Goal: Information Seeking & Learning: Learn about a topic

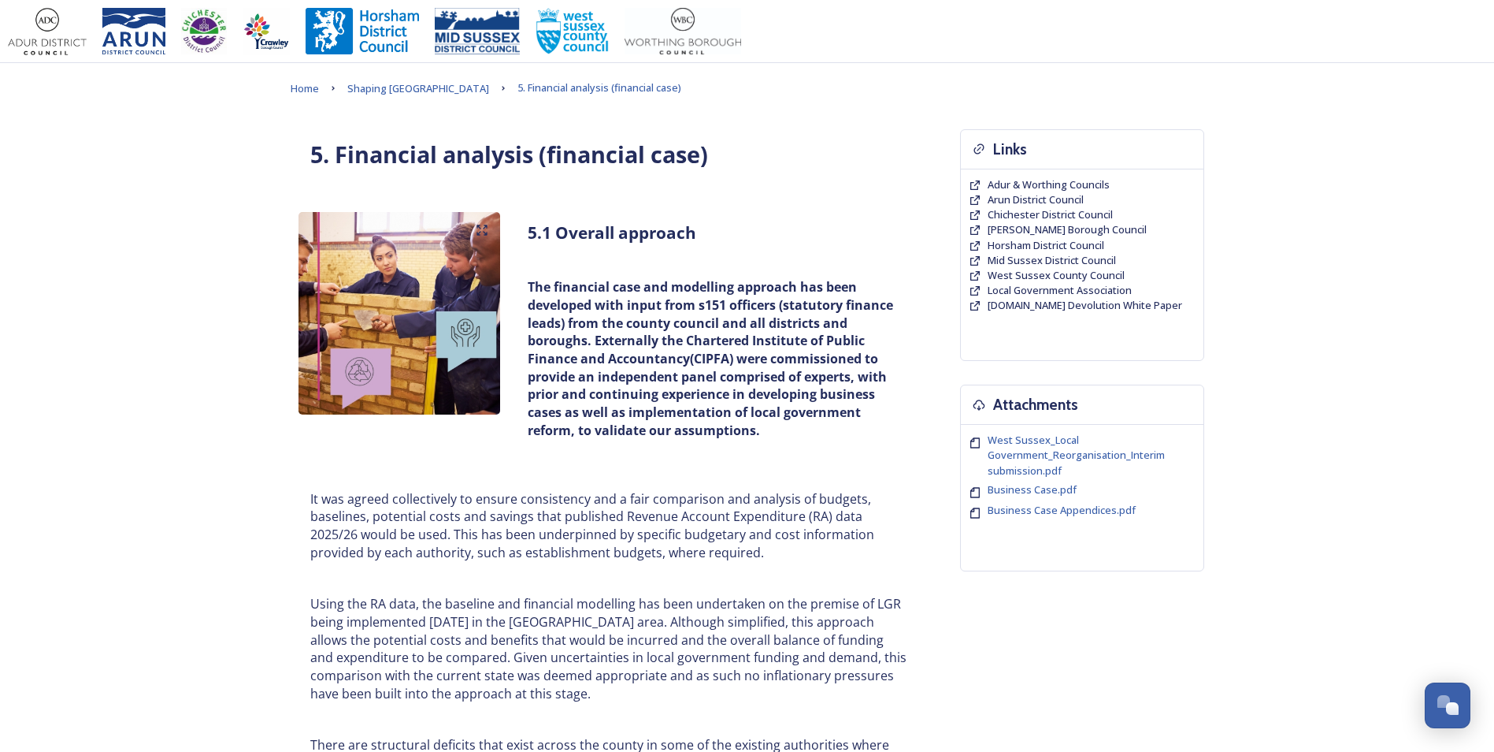
click at [580, 288] on strong "The financial case and modelling approach has been developed with input from s1…" at bounding box center [712, 358] width 369 height 161
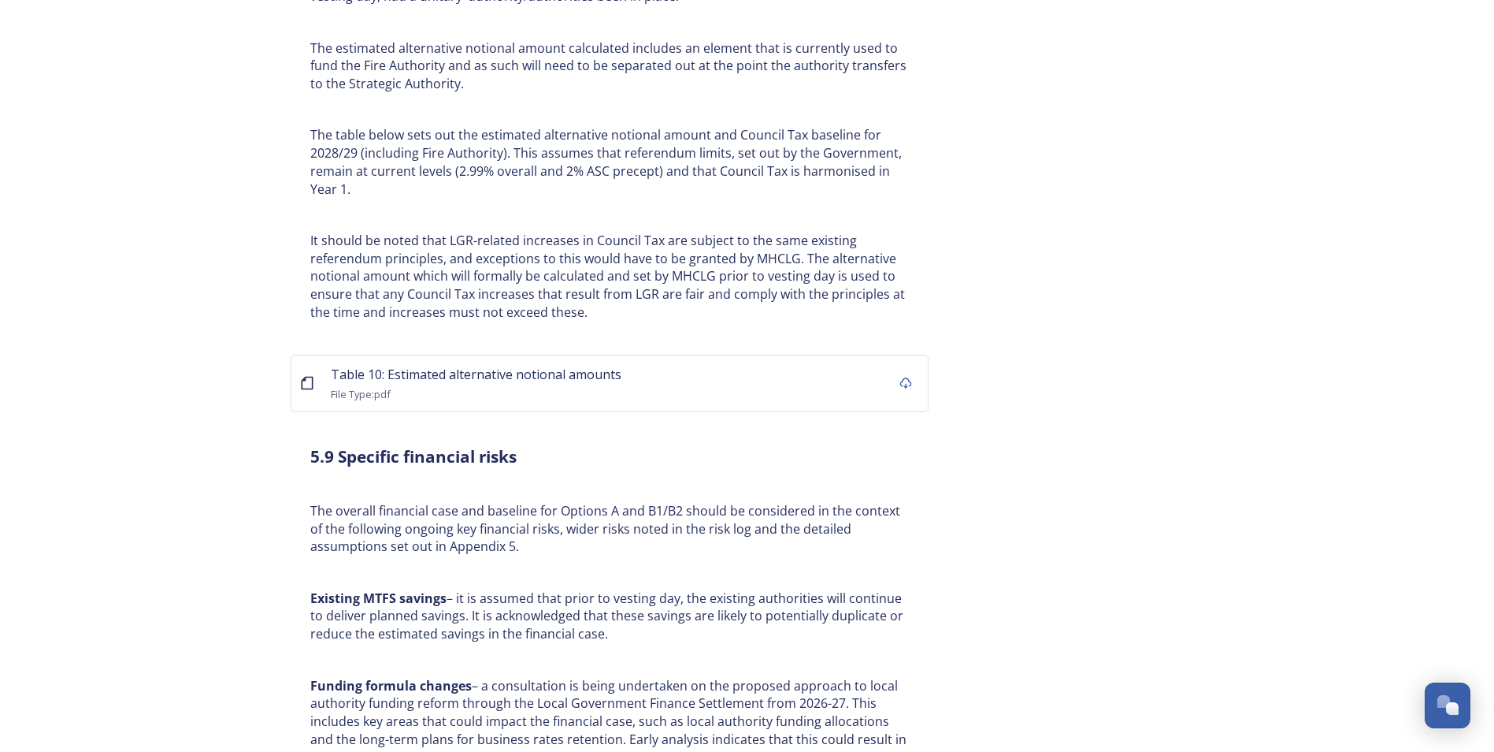
scroll to position [6381, 0]
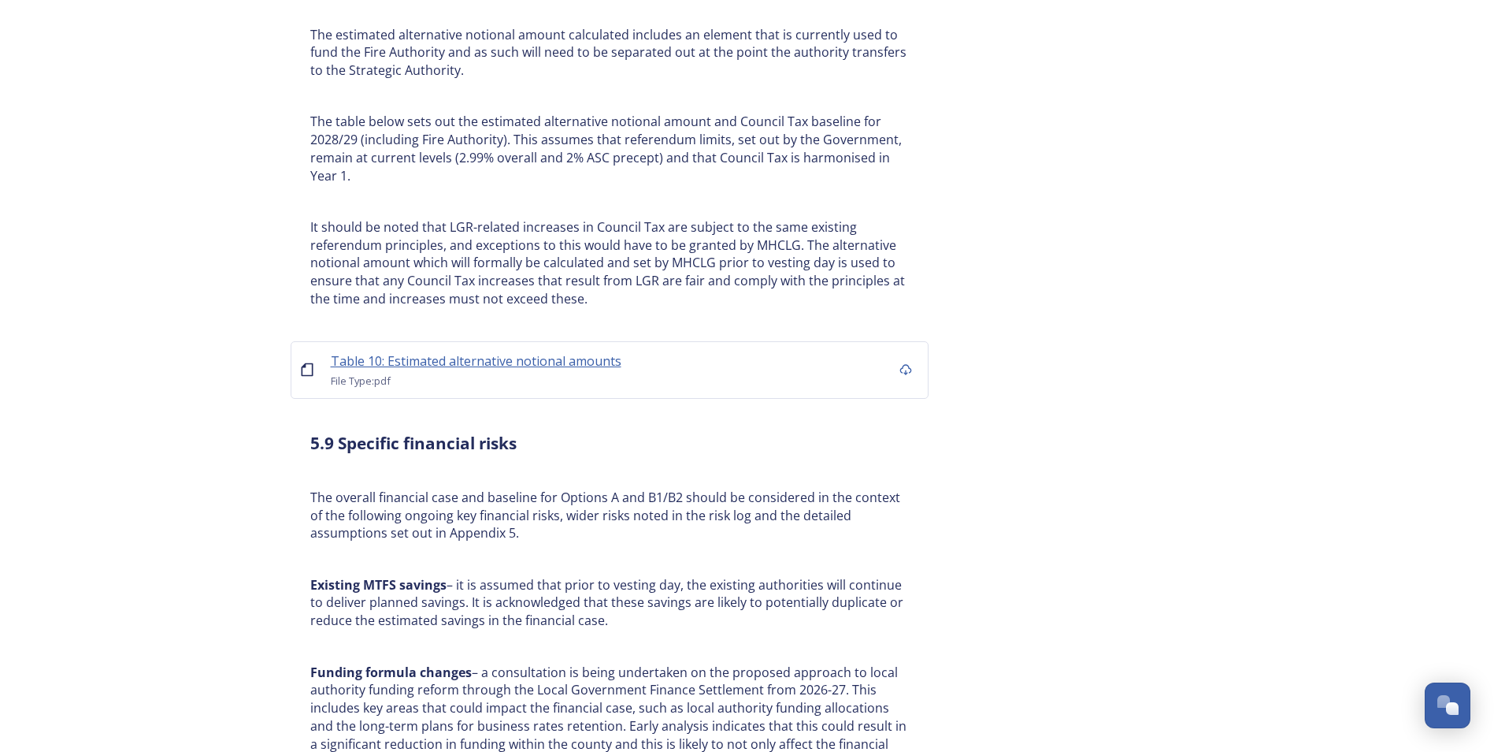
click at [476, 352] on span "Table 10: Estimated alternative notional amounts" at bounding box center [476, 360] width 291 height 17
click at [748, 158] on p "The table below sets out the estimated alternative notional amount and Council …" at bounding box center [609, 149] width 599 height 72
click at [446, 352] on span "Table 10: Estimated alternative notional amounts" at bounding box center [476, 360] width 291 height 17
click at [614, 237] on p "It should be noted that LGR-related increases in Council Tax are subject to the…" at bounding box center [609, 263] width 599 height 90
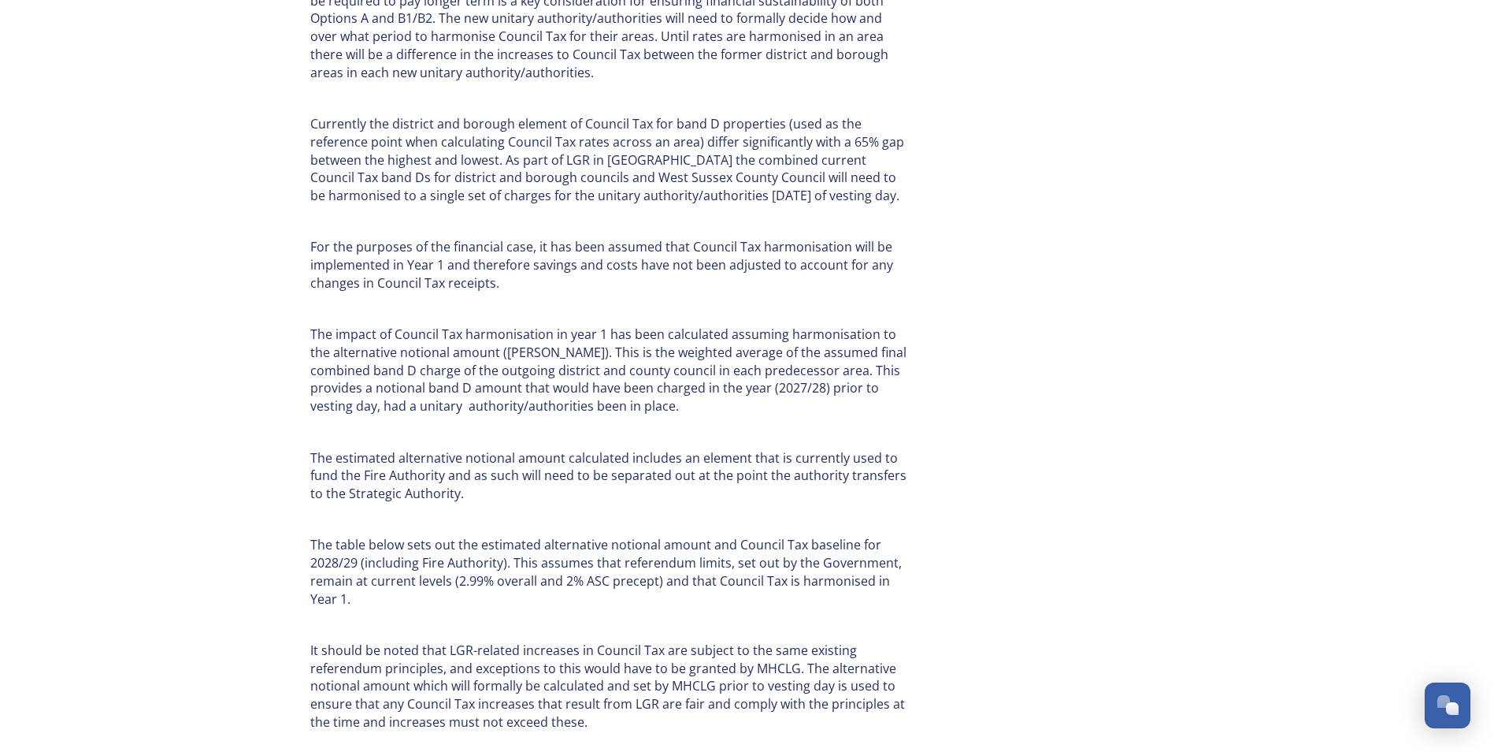
scroll to position [5908, 0]
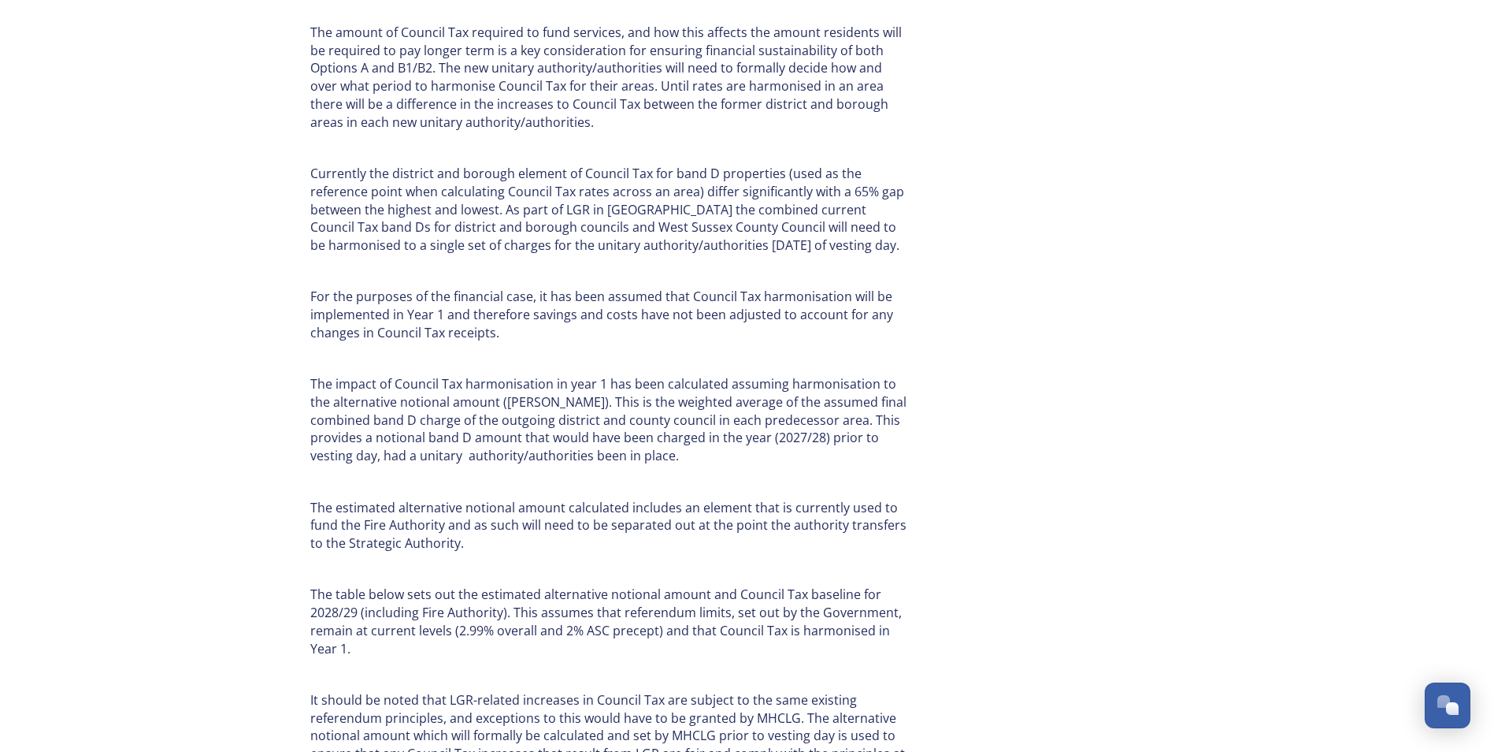
click at [647, 375] on p "The impact of Council Tax harmonisation in year 1 has been calculated assuming …" at bounding box center [609, 420] width 599 height 90
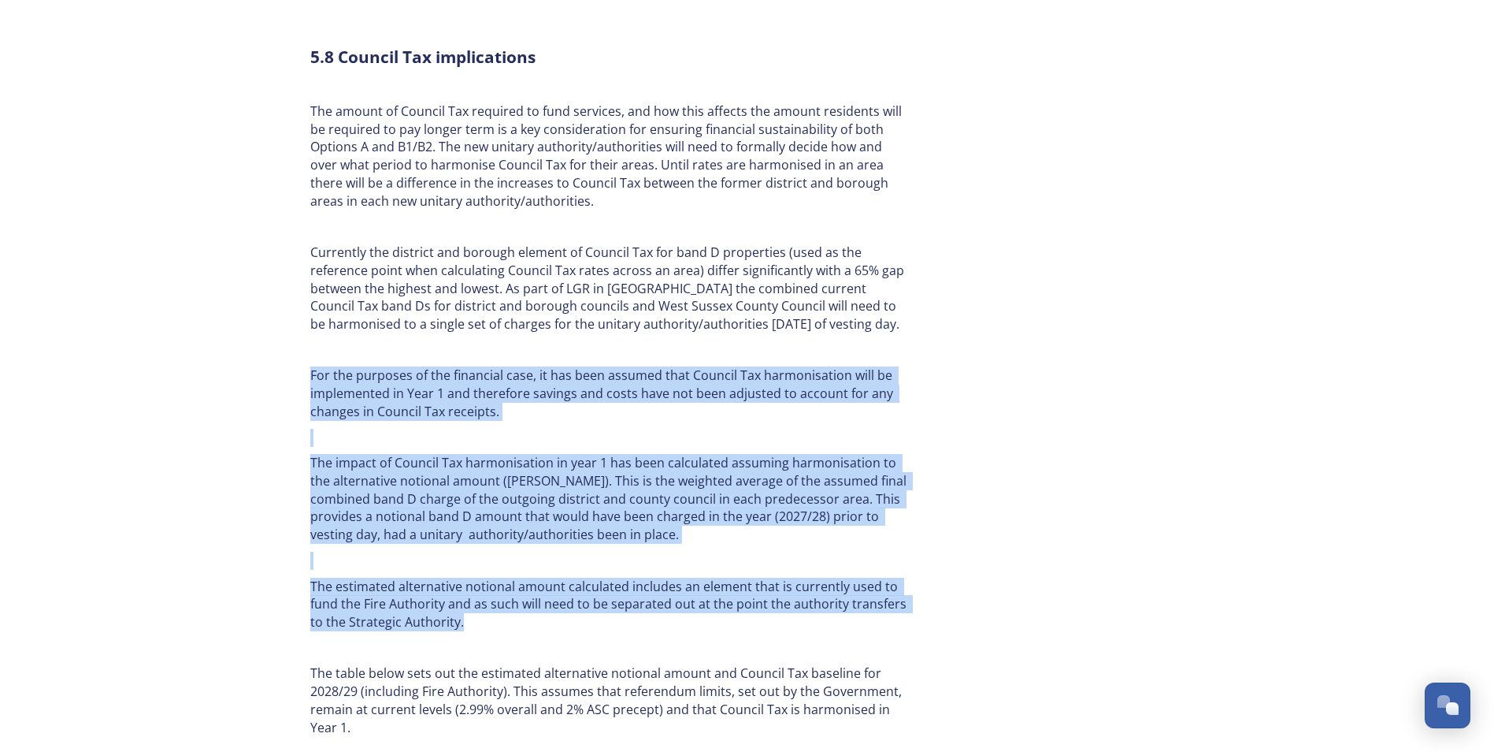
drag, startPoint x: 291, startPoint y: 351, endPoint x: 841, endPoint y: 608, distance: 607.2
click at [841, 608] on div "5.8 Council Tax implications The amount of Council Tax required to fund service…" at bounding box center [610, 452] width 638 height 848
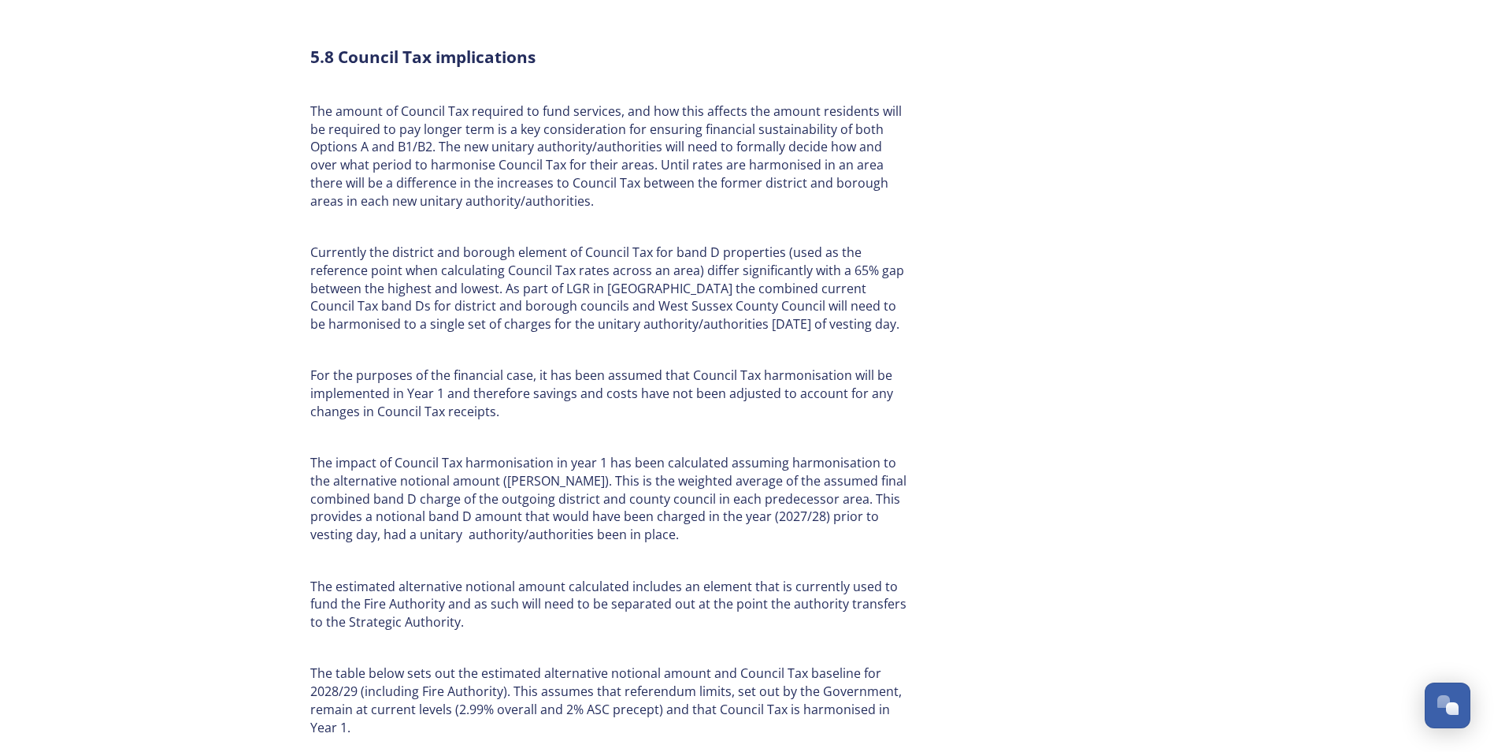
click at [438, 296] on p "Currently the district and borough element of Council Tax for band D properties…" at bounding box center [609, 288] width 599 height 90
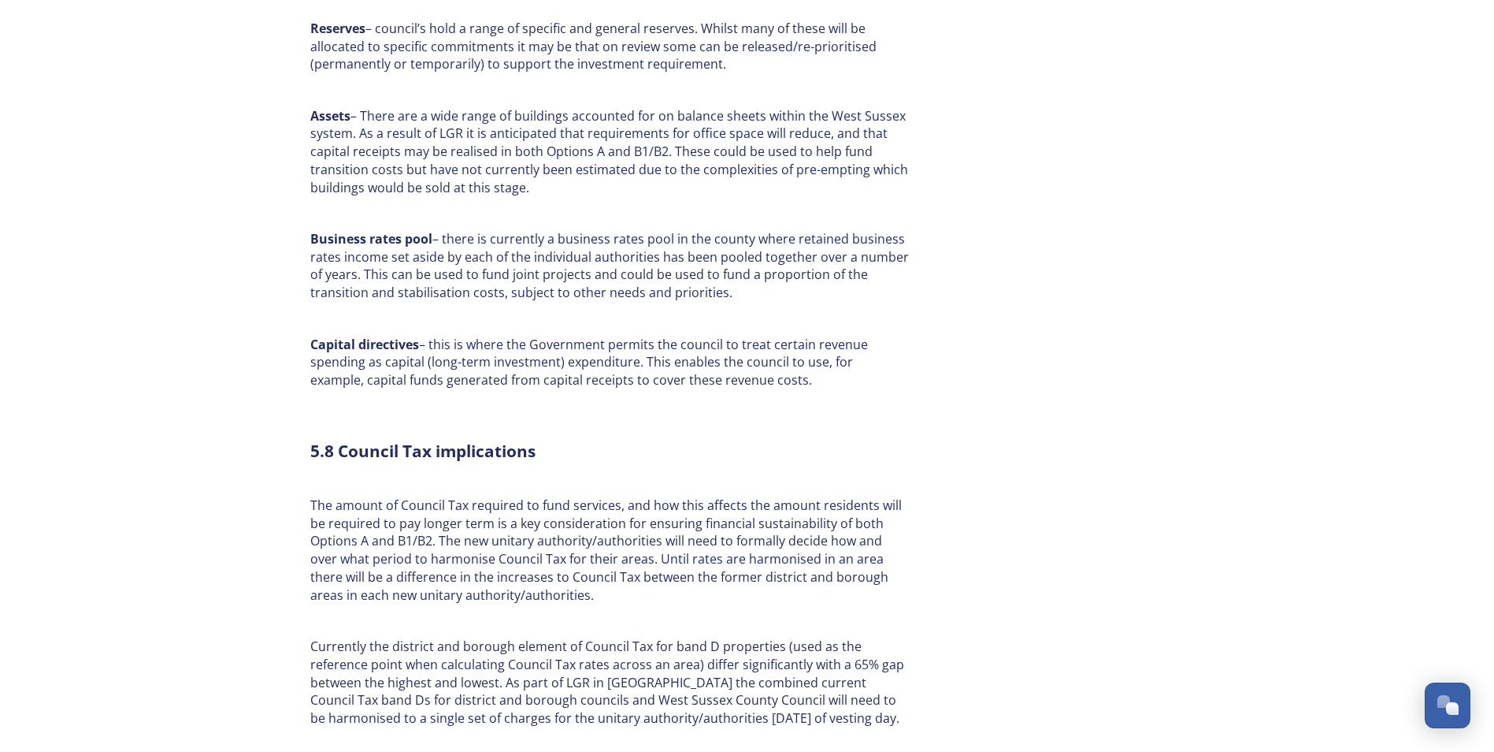
scroll to position [5435, 0]
click at [509, 497] on p "The amount of Council Tax required to fund services, and how this affects the a…" at bounding box center [609, 550] width 599 height 107
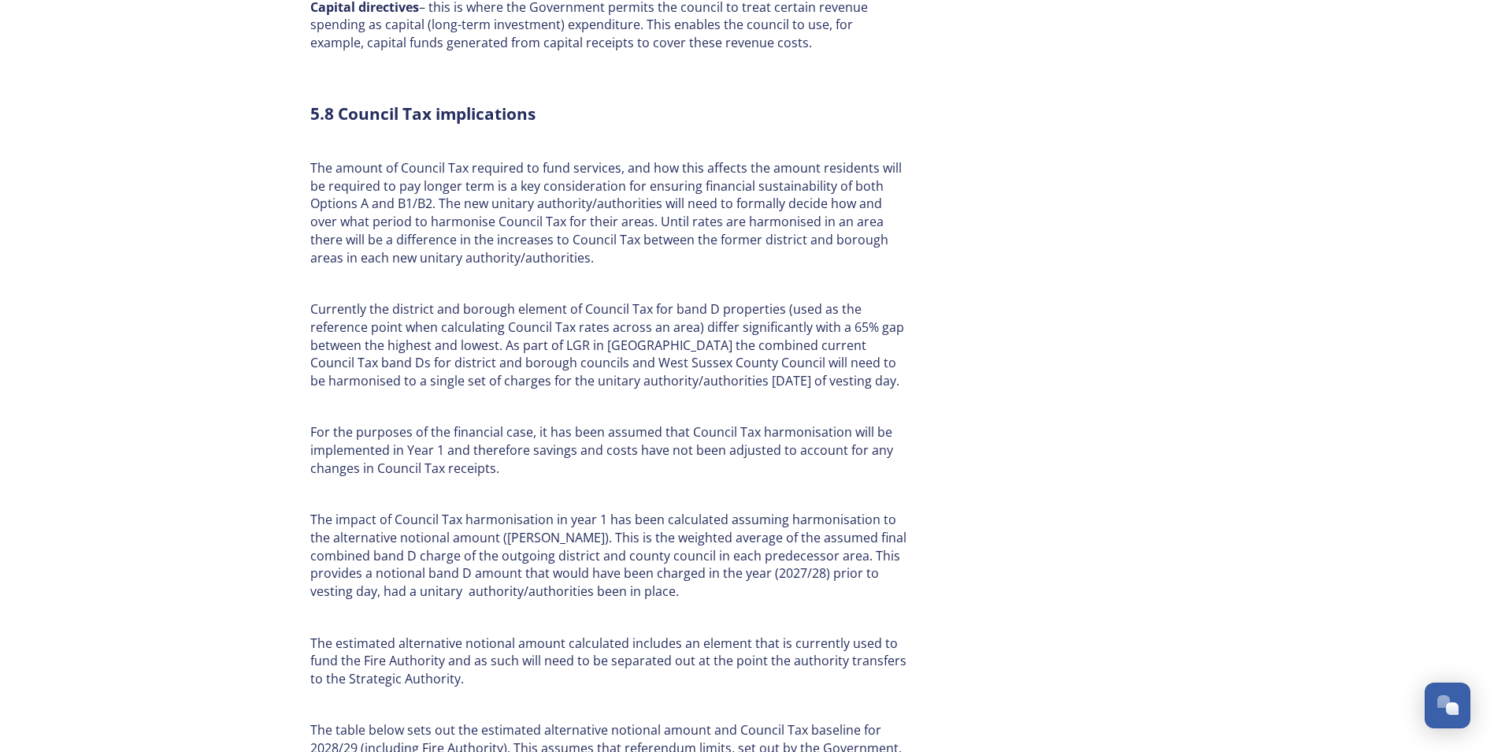
scroll to position [5750, 0]
